Goal: Task Accomplishment & Management: Use online tool/utility

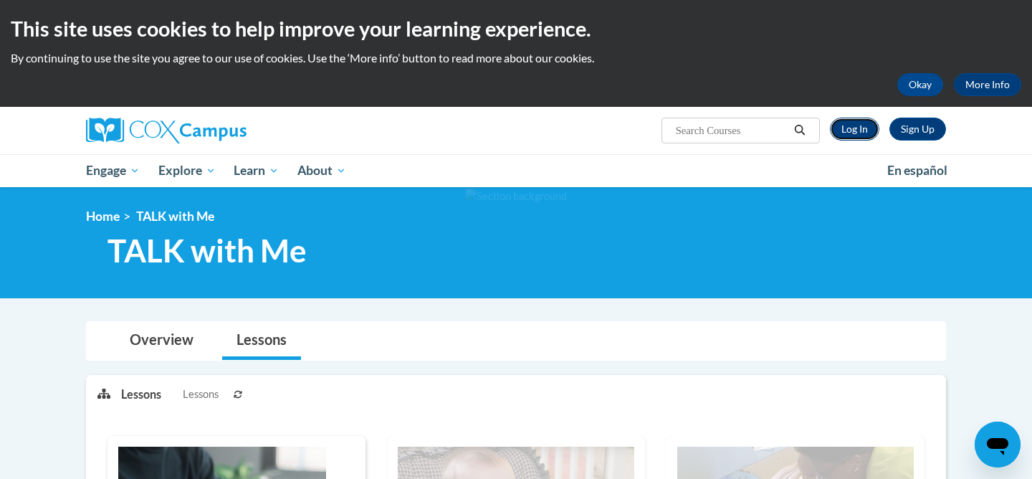
click at [849, 135] on link "Log In" at bounding box center [854, 129] width 49 height 23
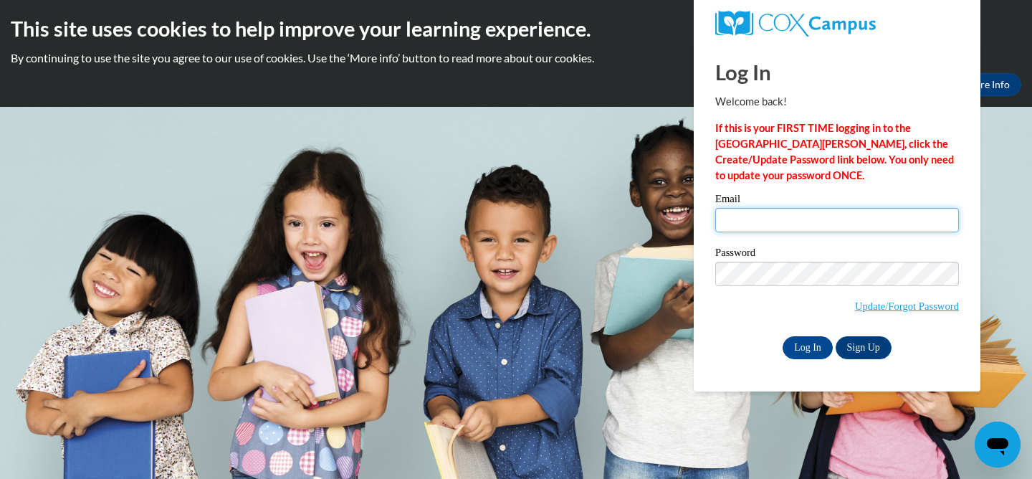
click at [770, 221] on input "Email" at bounding box center [837, 220] width 244 height 24
type input "niozzia91@gmail.com"
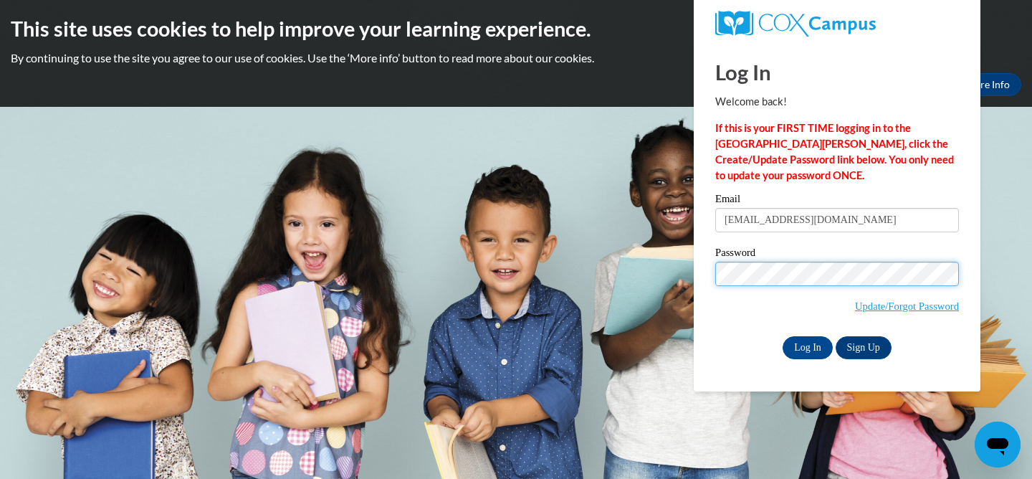
click at [782, 336] on input "Log In" at bounding box center [807, 347] width 50 height 23
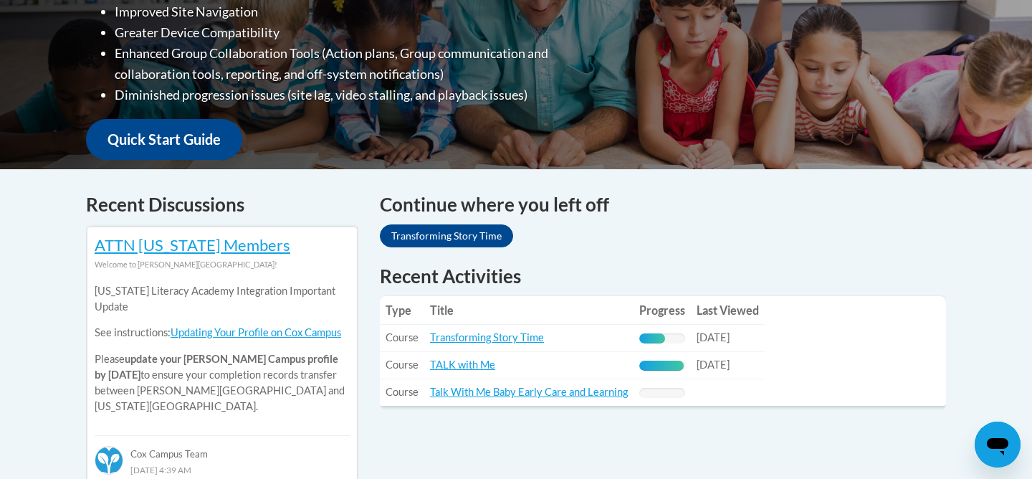
scroll to position [442, 0]
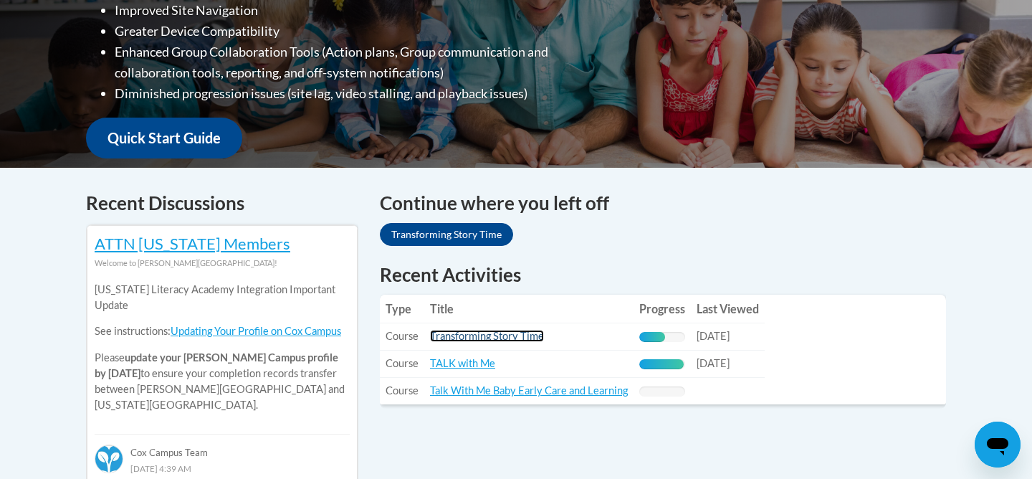
click at [474, 339] on link "Transforming Story Time" at bounding box center [487, 336] width 114 height 12
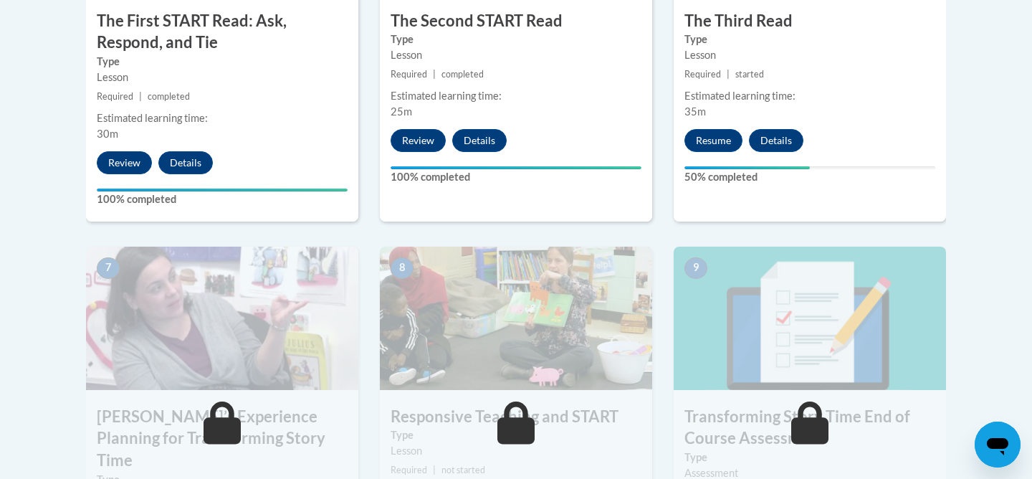
scroll to position [1028, 0]
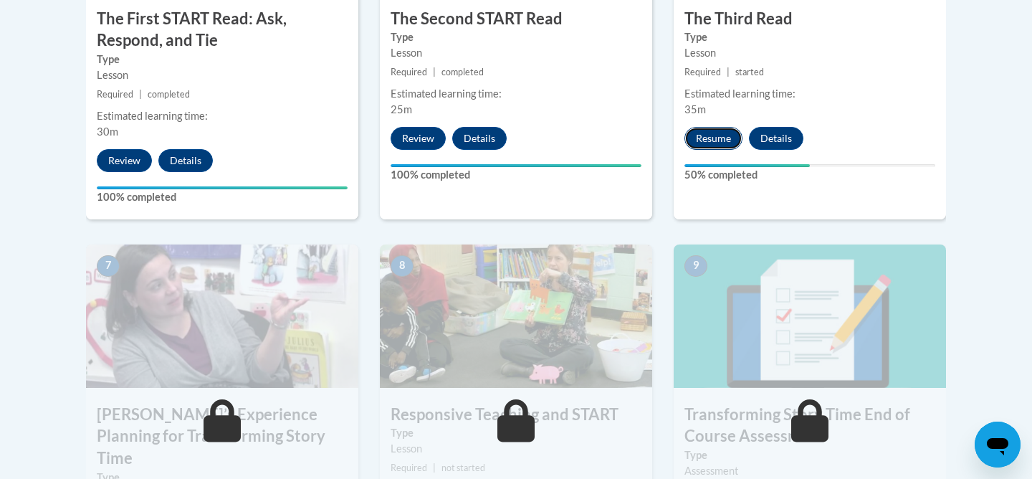
click at [713, 138] on button "Resume" at bounding box center [713, 138] width 58 height 23
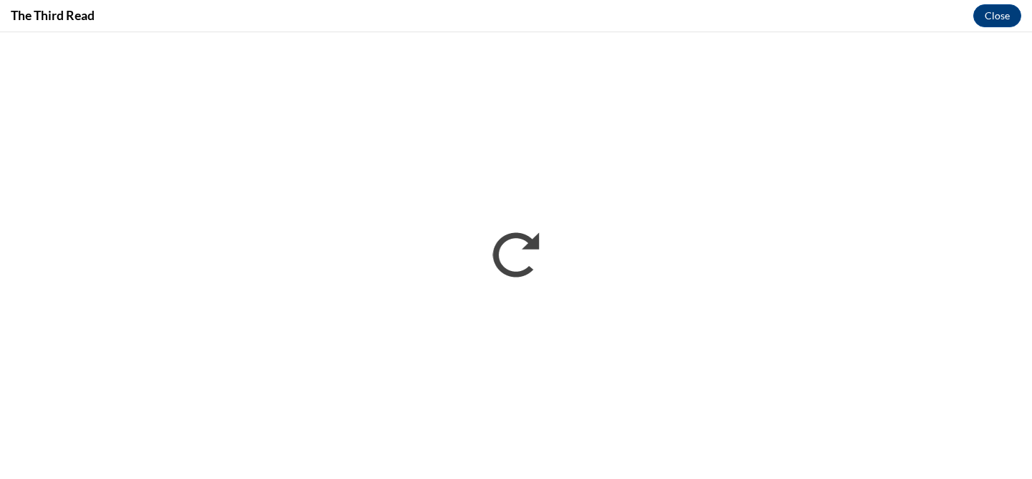
scroll to position [0, 0]
